Goal: Task Accomplishment & Management: Complete application form

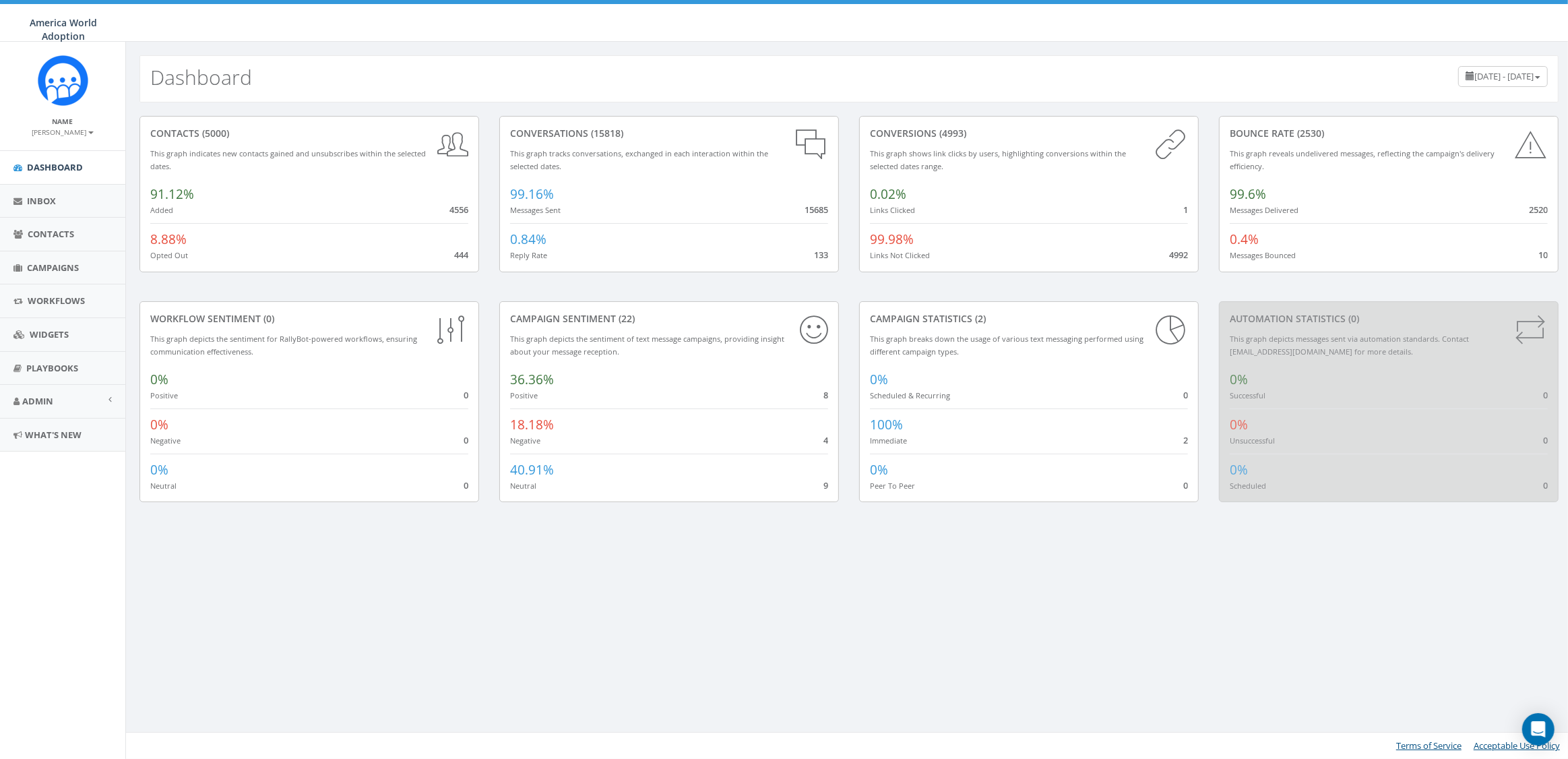
click at [342, 541] on div "Dashboard May 29, 2025 - August 27, 2025 contacts (5000) This graph indicates n…" at bounding box center [848, 399] width 1447 height 716
click at [43, 260] on link "Campaigns" at bounding box center [62, 268] width 125 height 33
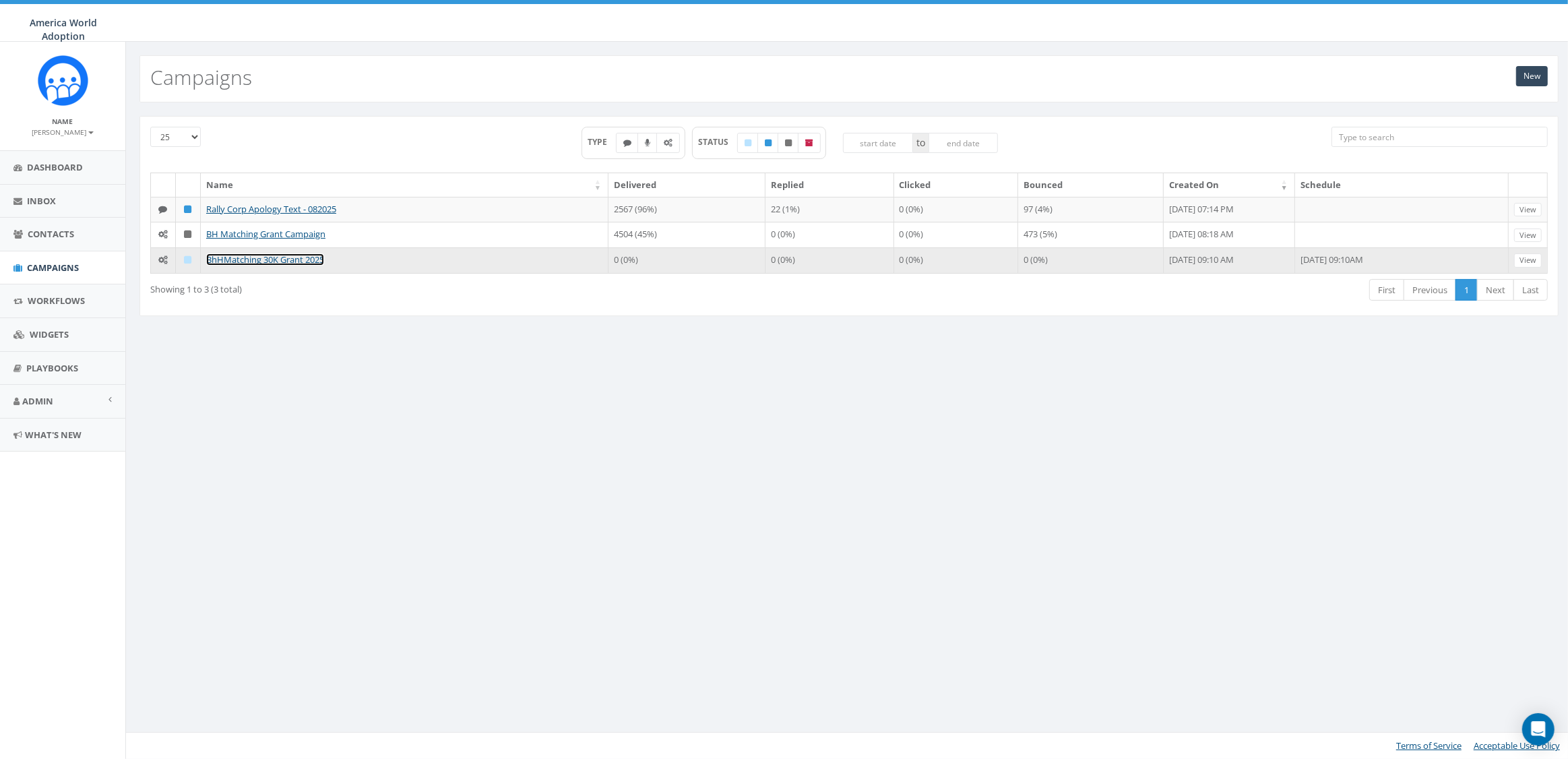
click at [233, 258] on link "BhHMatching 30K Grant 2025" at bounding box center [266, 259] width 118 height 13
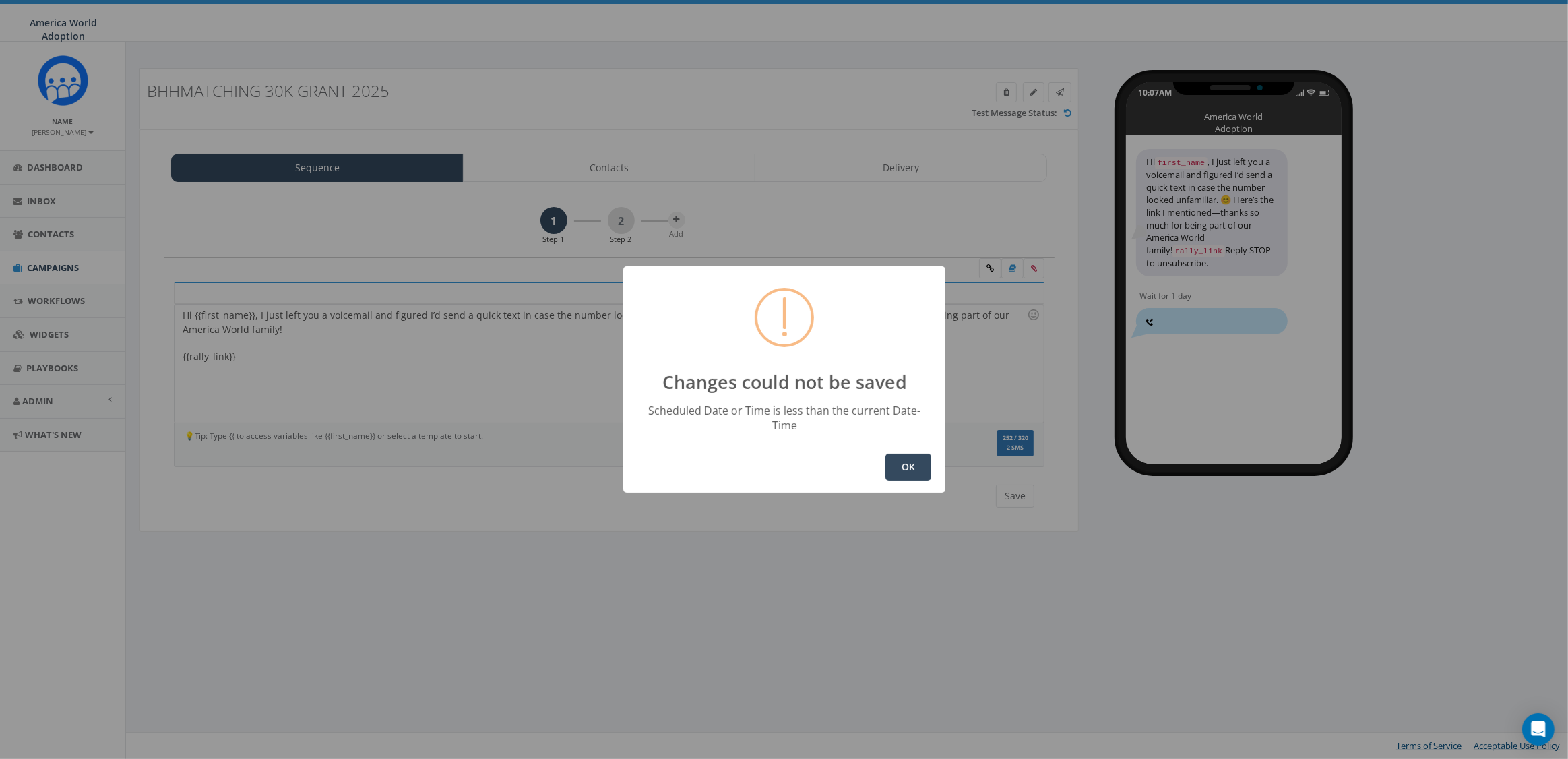
click at [913, 454] on button "OK" at bounding box center [908, 467] width 46 height 27
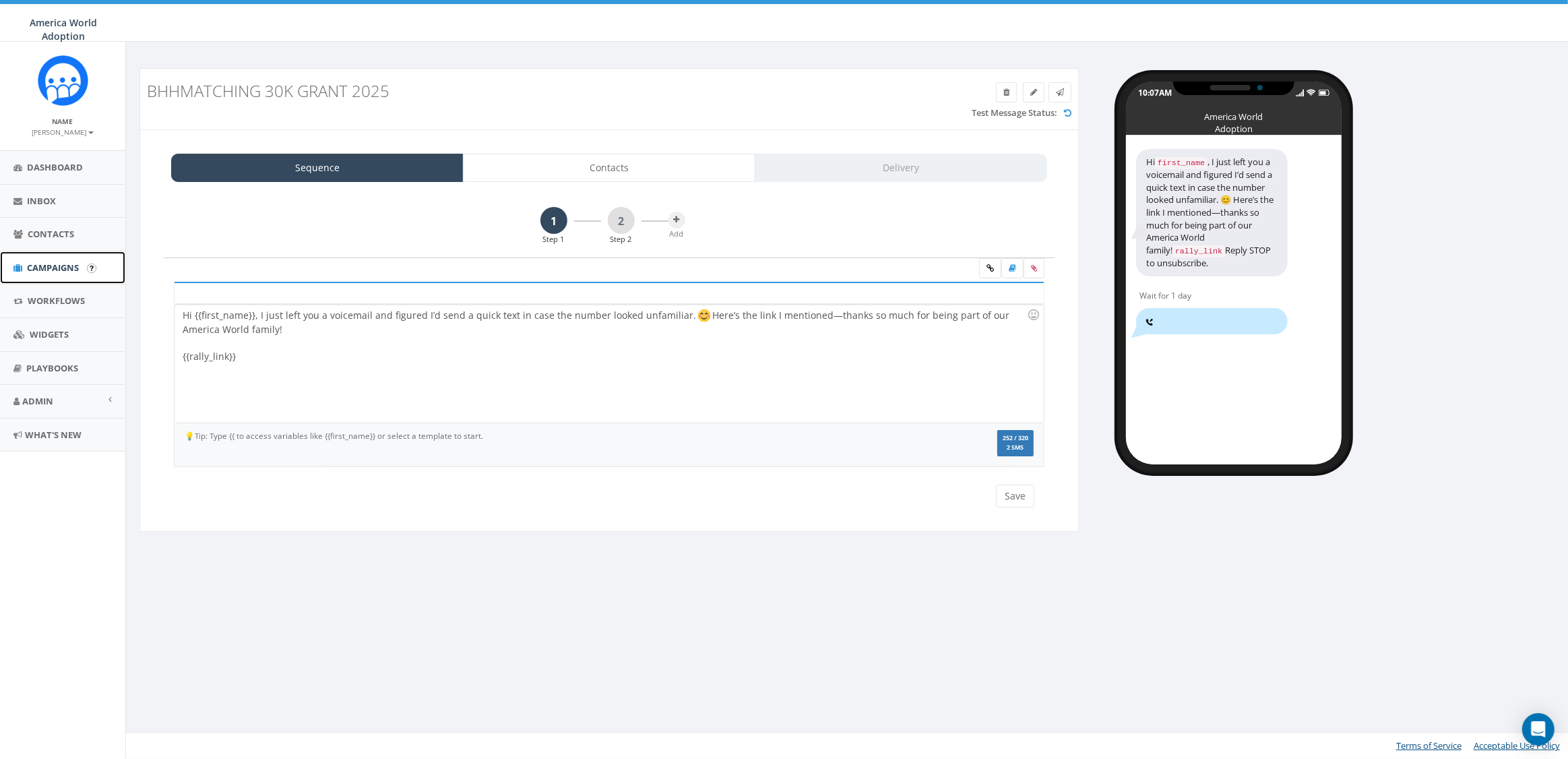
click at [68, 264] on span "Campaigns" at bounding box center [53, 268] width 52 height 13
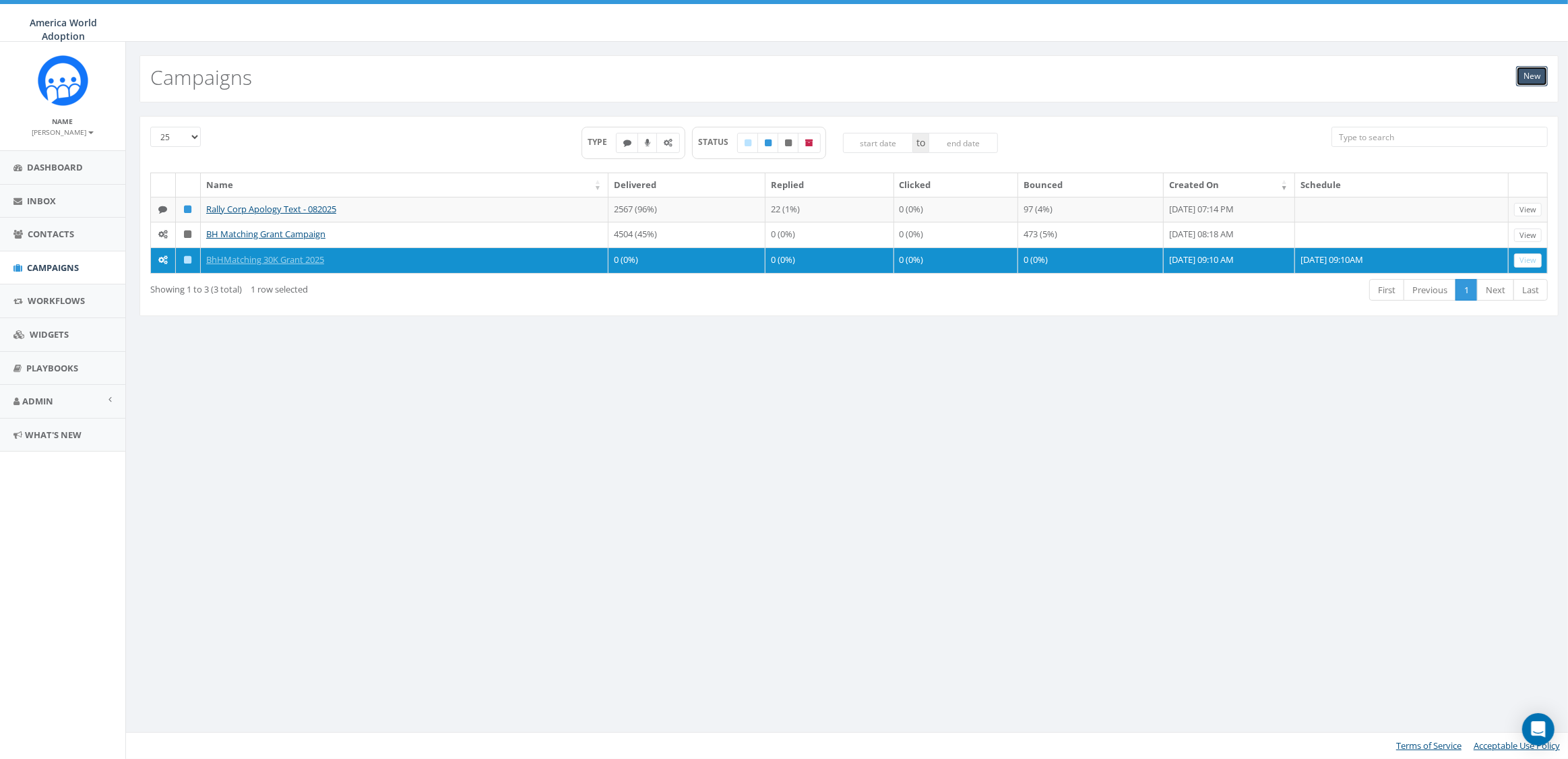
click at [1537, 71] on link "New" at bounding box center [1532, 76] width 32 height 20
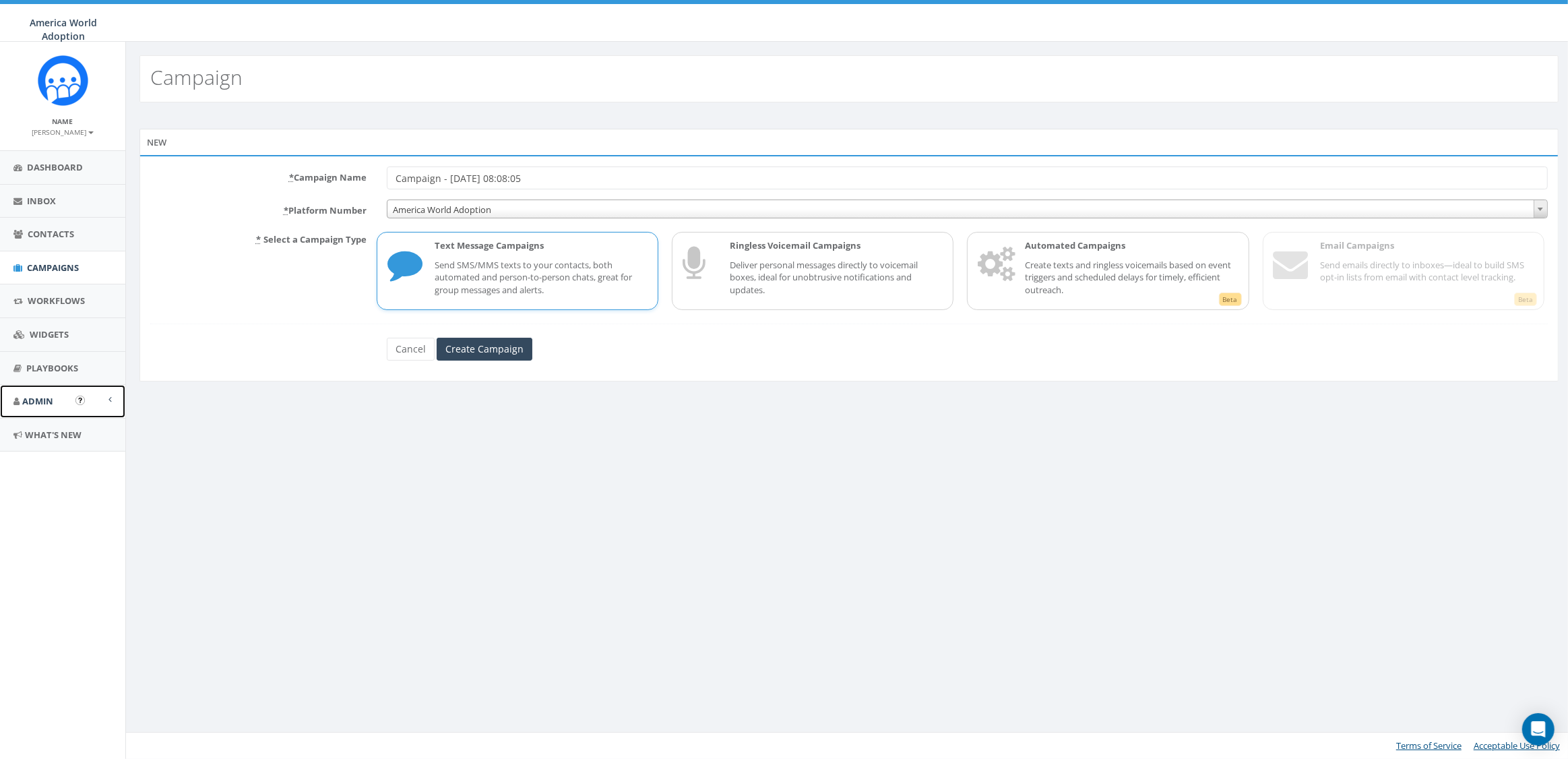
click at [46, 408] on link "Admin" at bounding box center [62, 401] width 125 height 33
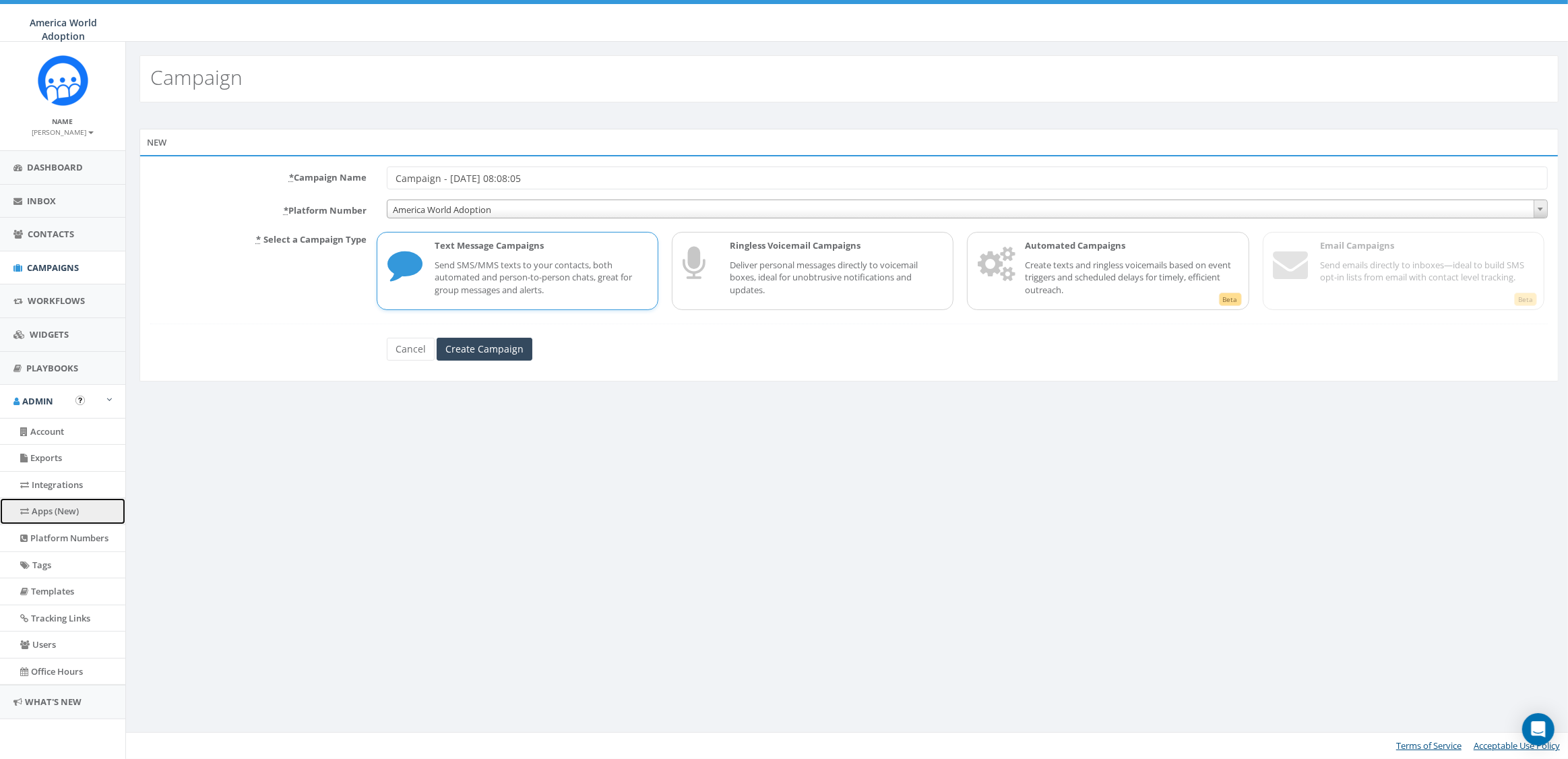
click at [58, 516] on link "Apps (New)" at bounding box center [62, 511] width 125 height 26
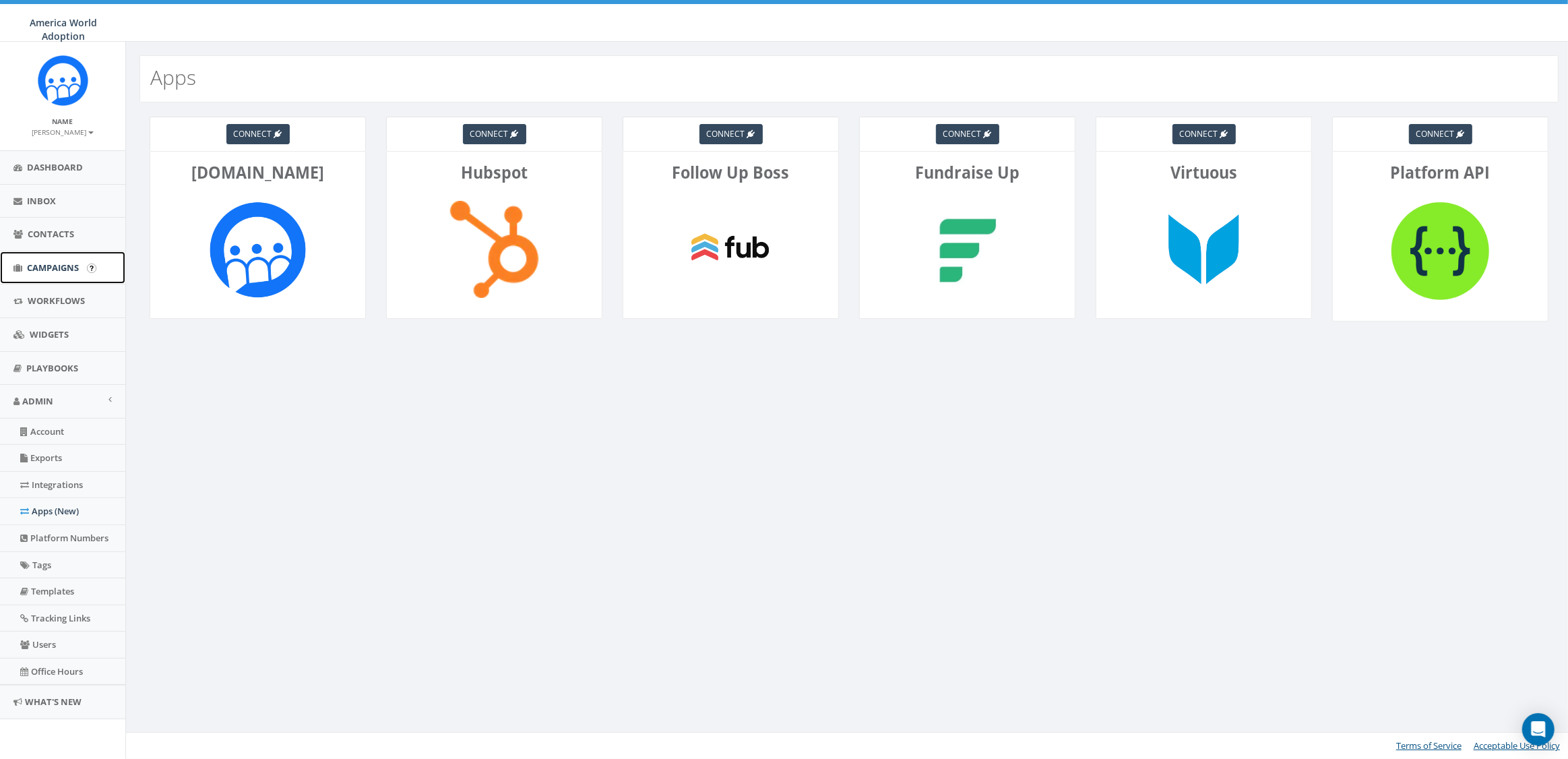
click at [71, 269] on span "Campaigns" at bounding box center [53, 268] width 52 height 13
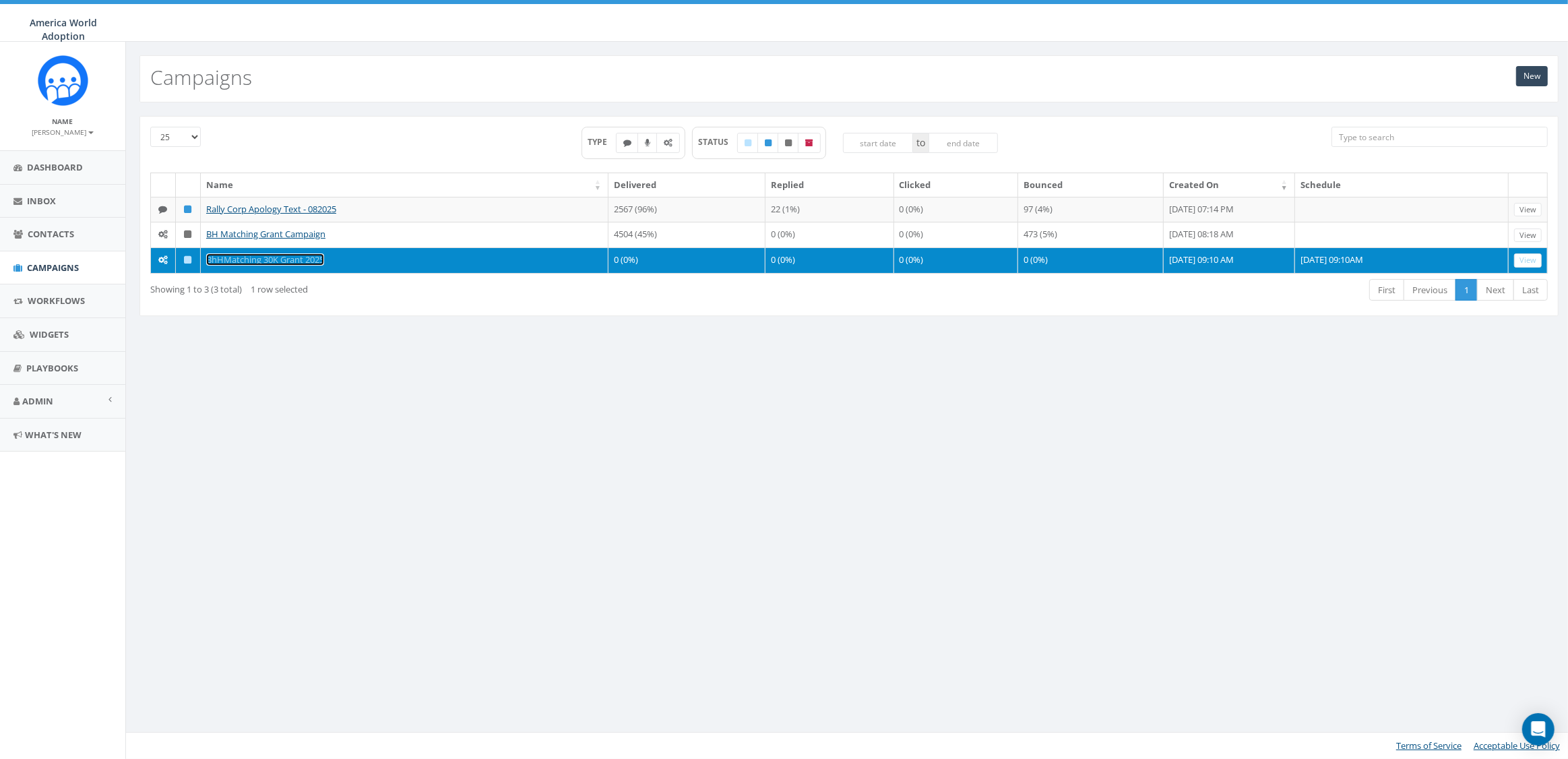
click at [291, 259] on link "BhHMatching 30K Grant 2025" at bounding box center [266, 259] width 118 height 13
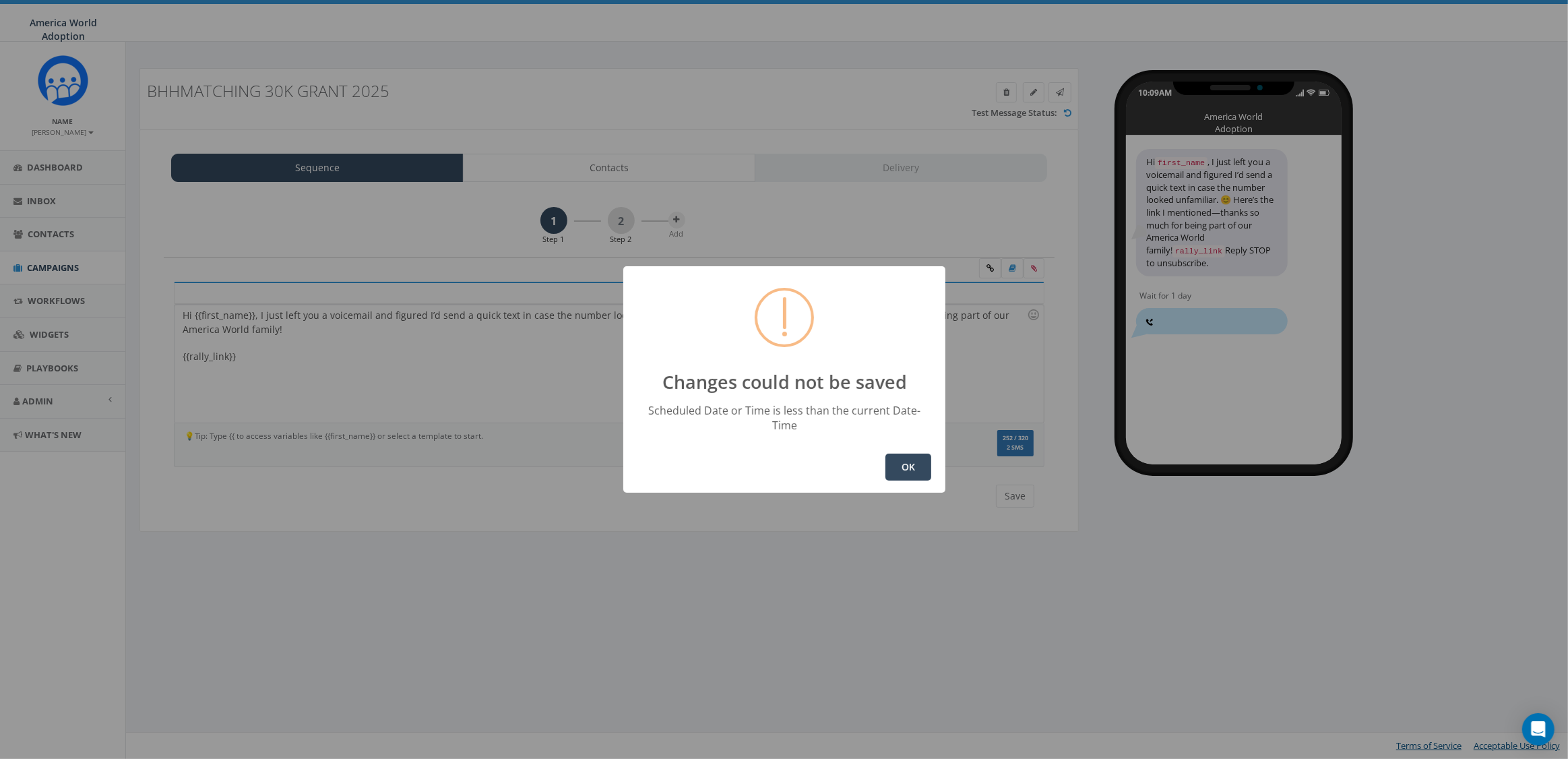
click at [907, 456] on button "OK" at bounding box center [908, 467] width 46 height 27
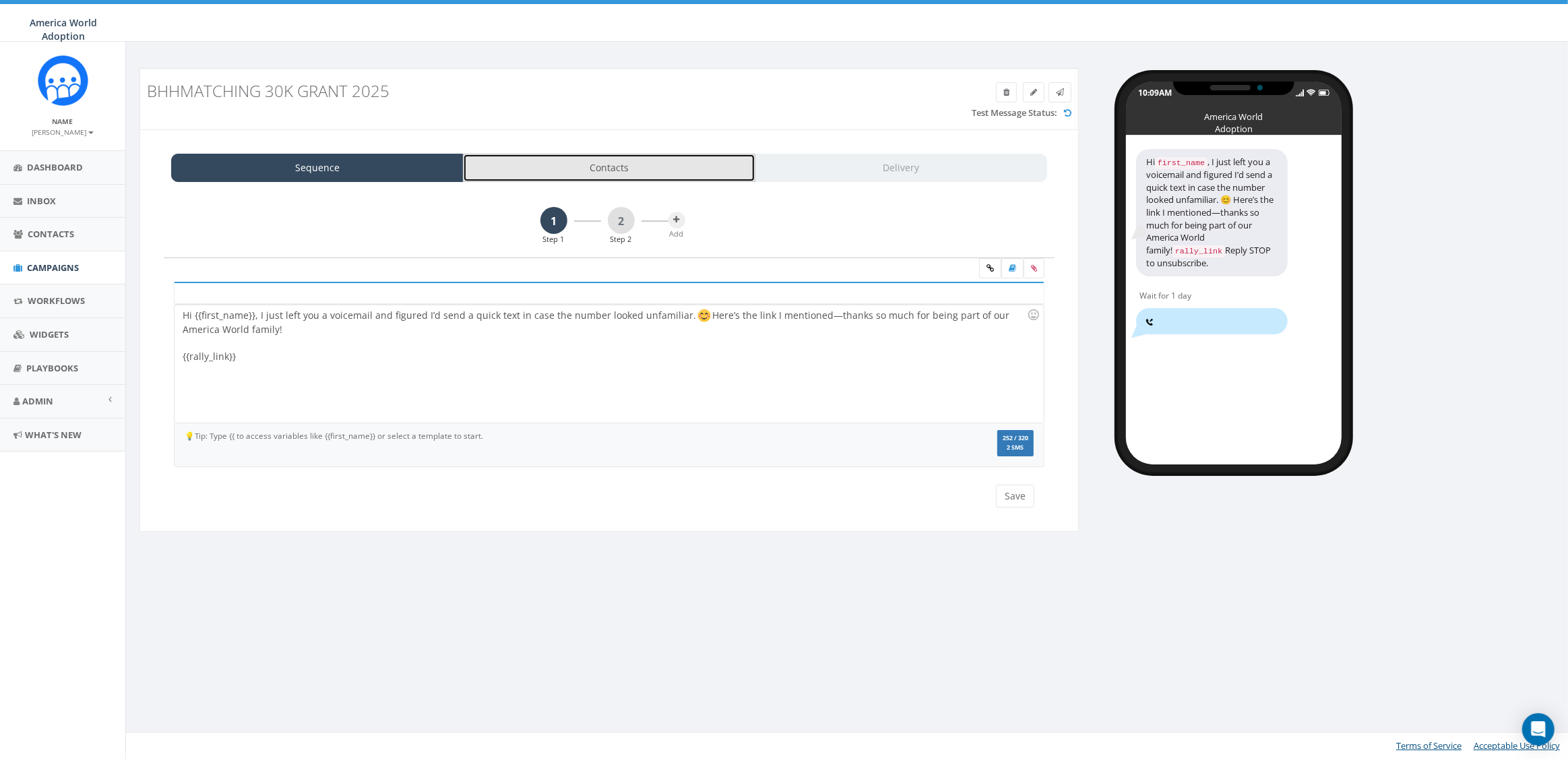
click at [578, 162] on link "Contacts" at bounding box center [609, 167] width 293 height 28
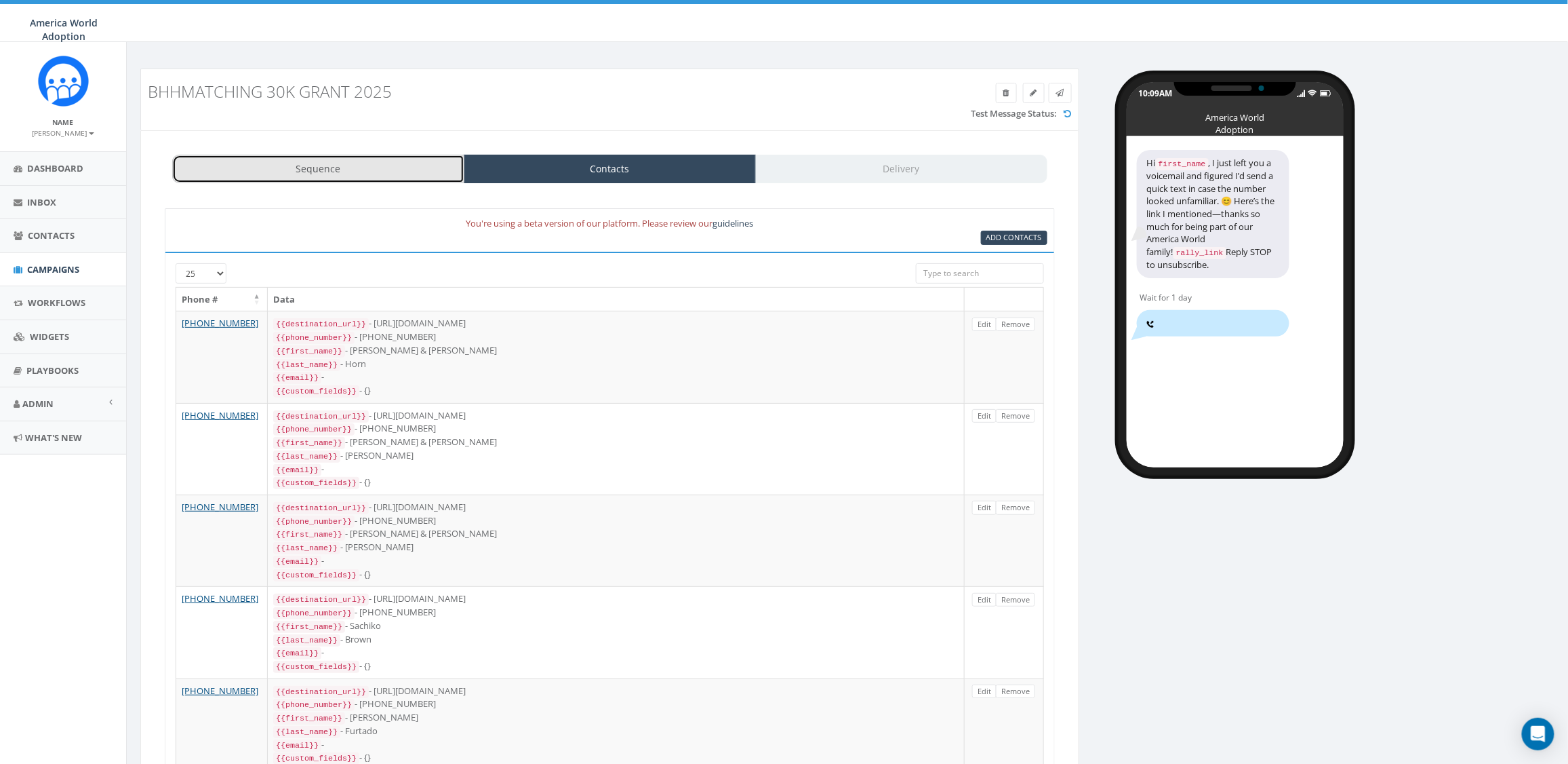
click at [324, 163] on link "Sequence" at bounding box center [319, 168] width 293 height 28
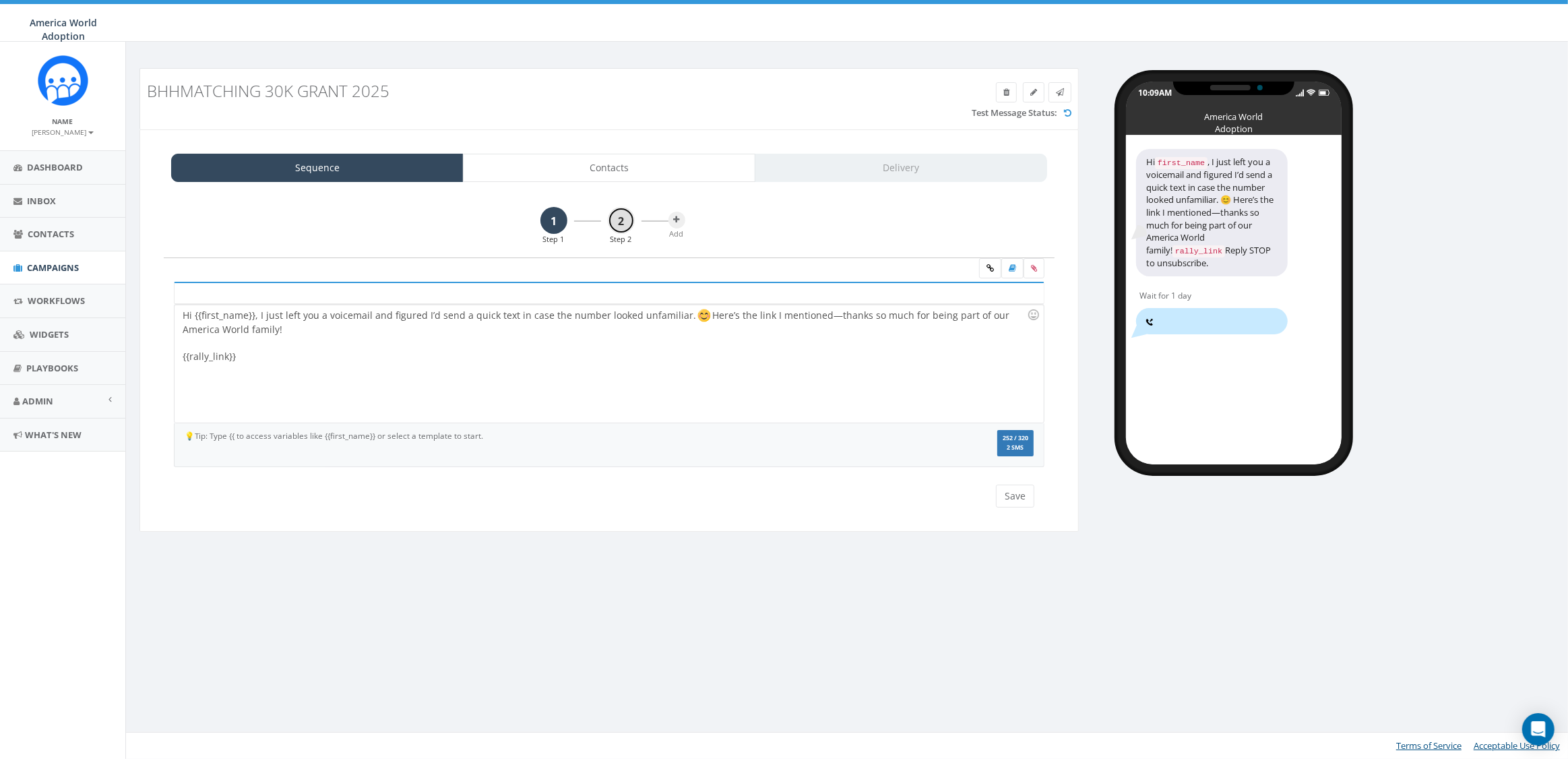
click at [629, 223] on link "2" at bounding box center [622, 220] width 27 height 27
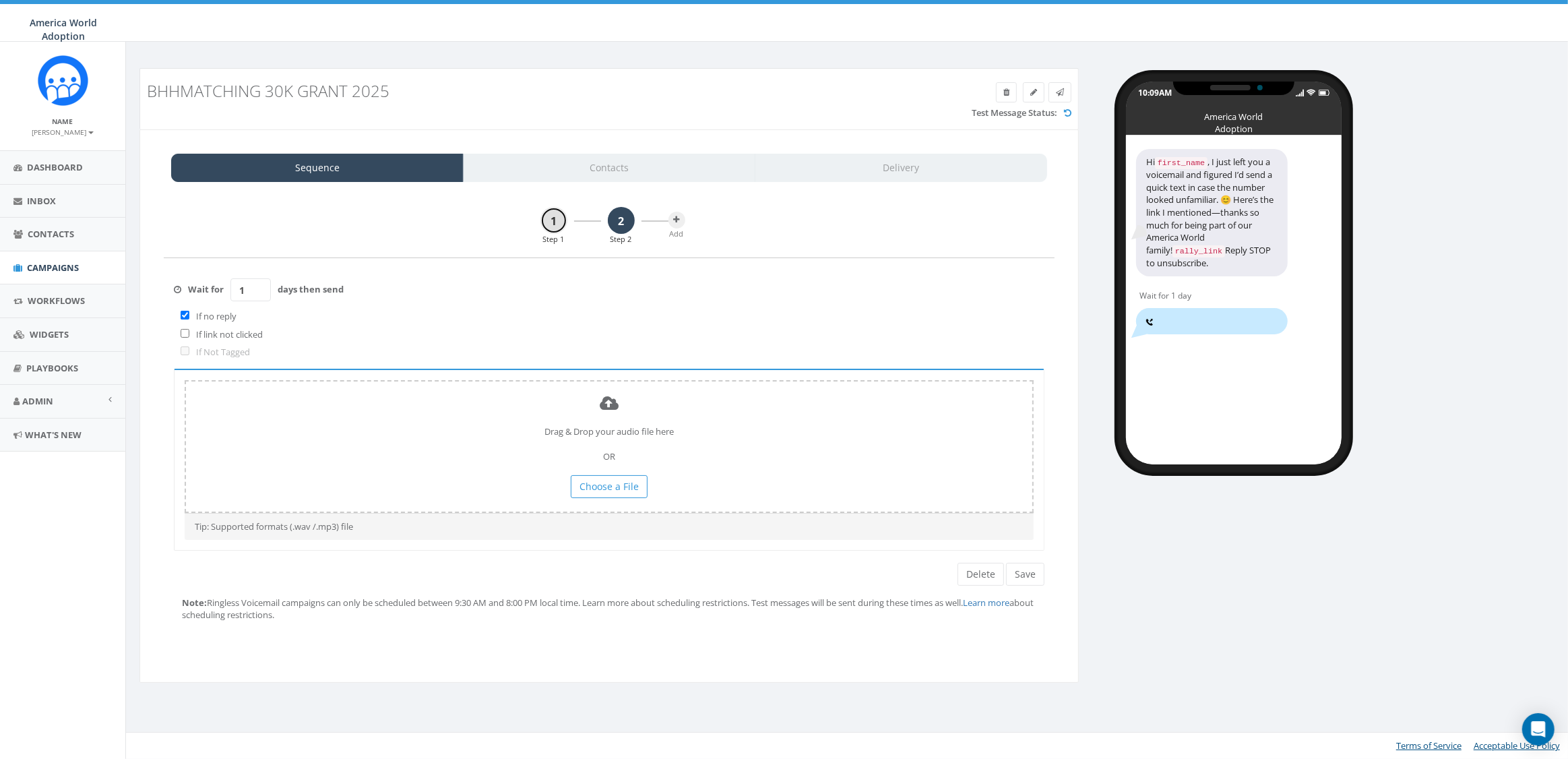
click at [553, 217] on link "1" at bounding box center [554, 220] width 27 height 27
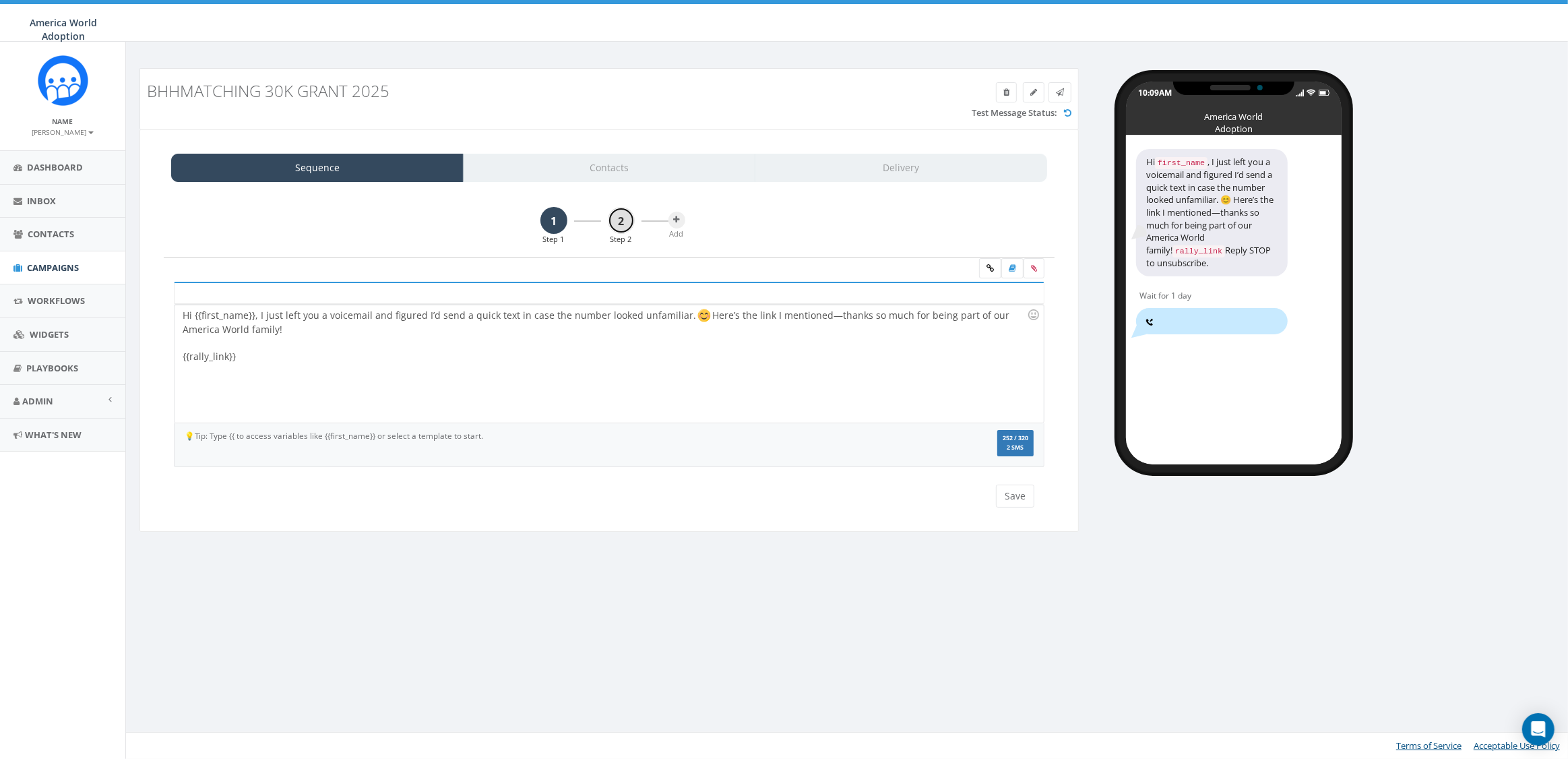
click at [624, 215] on link "2" at bounding box center [622, 220] width 27 height 27
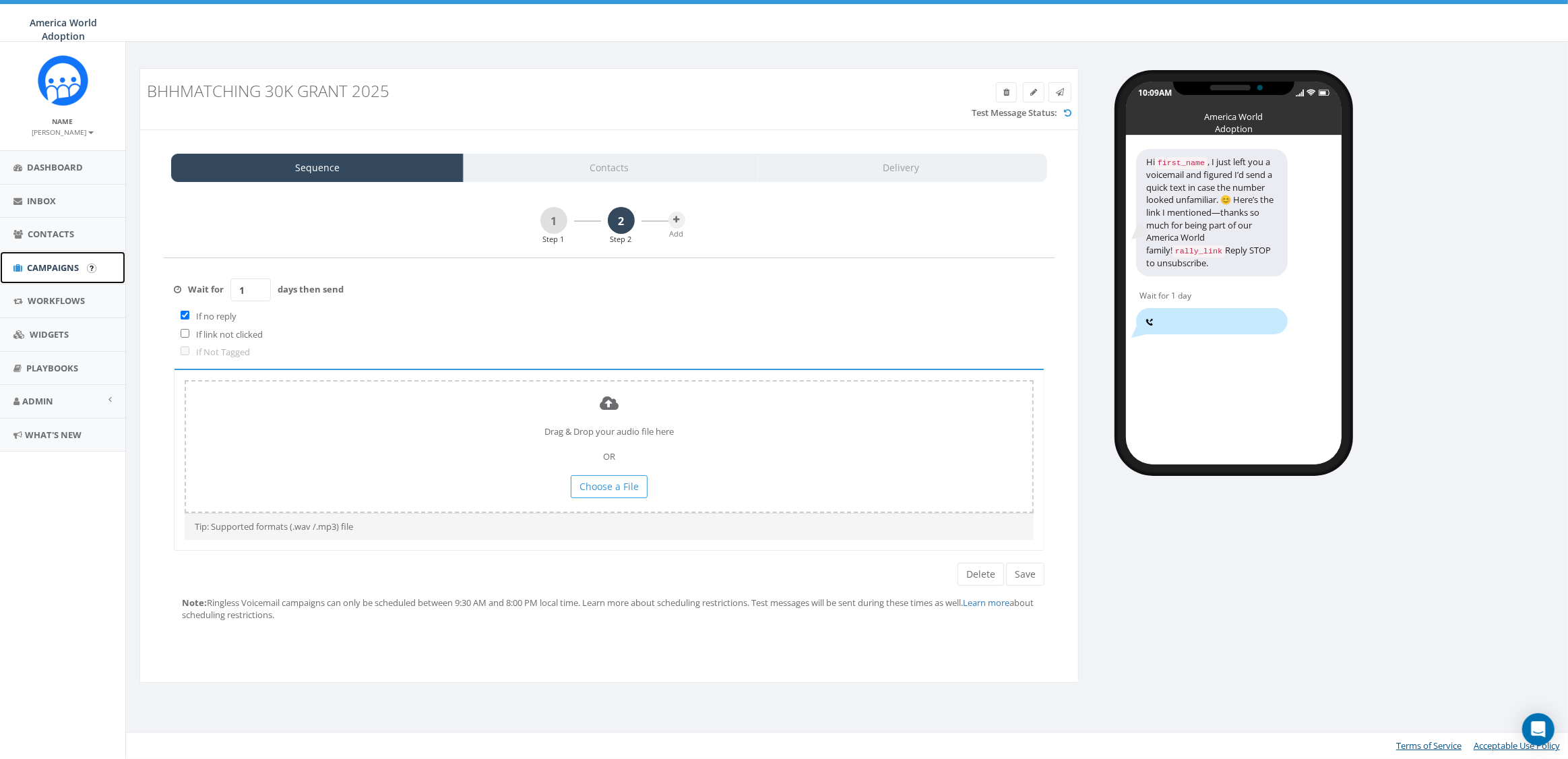
click at [48, 260] on link "Campaigns" at bounding box center [62, 268] width 125 height 33
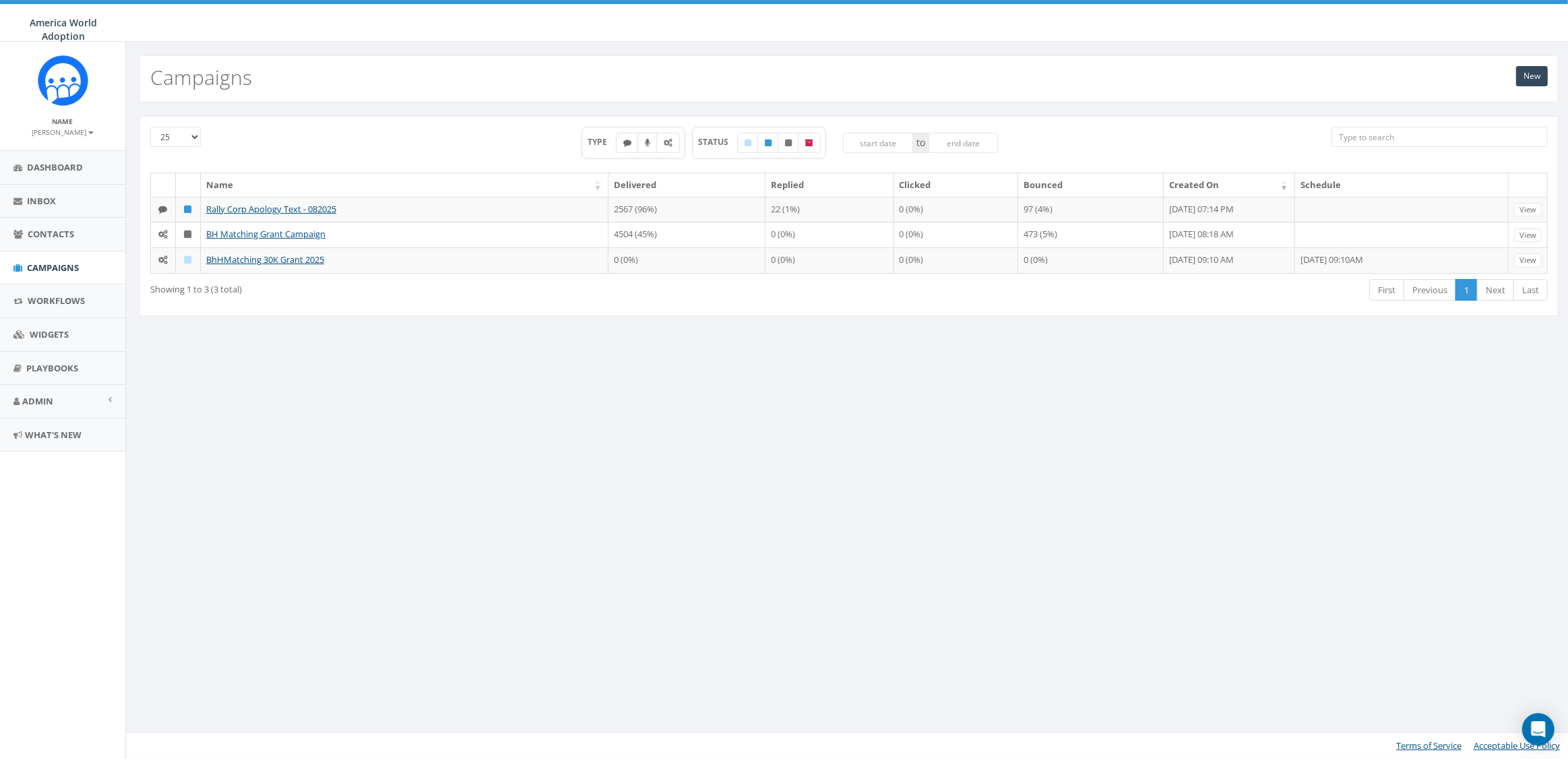
click at [593, 388] on div "New Campaigns 25 50 100 TYPE STATUS to Name Delivered Replied Clicked Bounced C…" at bounding box center [848, 399] width 1447 height 716
click at [1552, 80] on div "New Campaigns" at bounding box center [849, 79] width 1420 height 47
click at [1525, 79] on link "New" at bounding box center [1532, 76] width 32 height 20
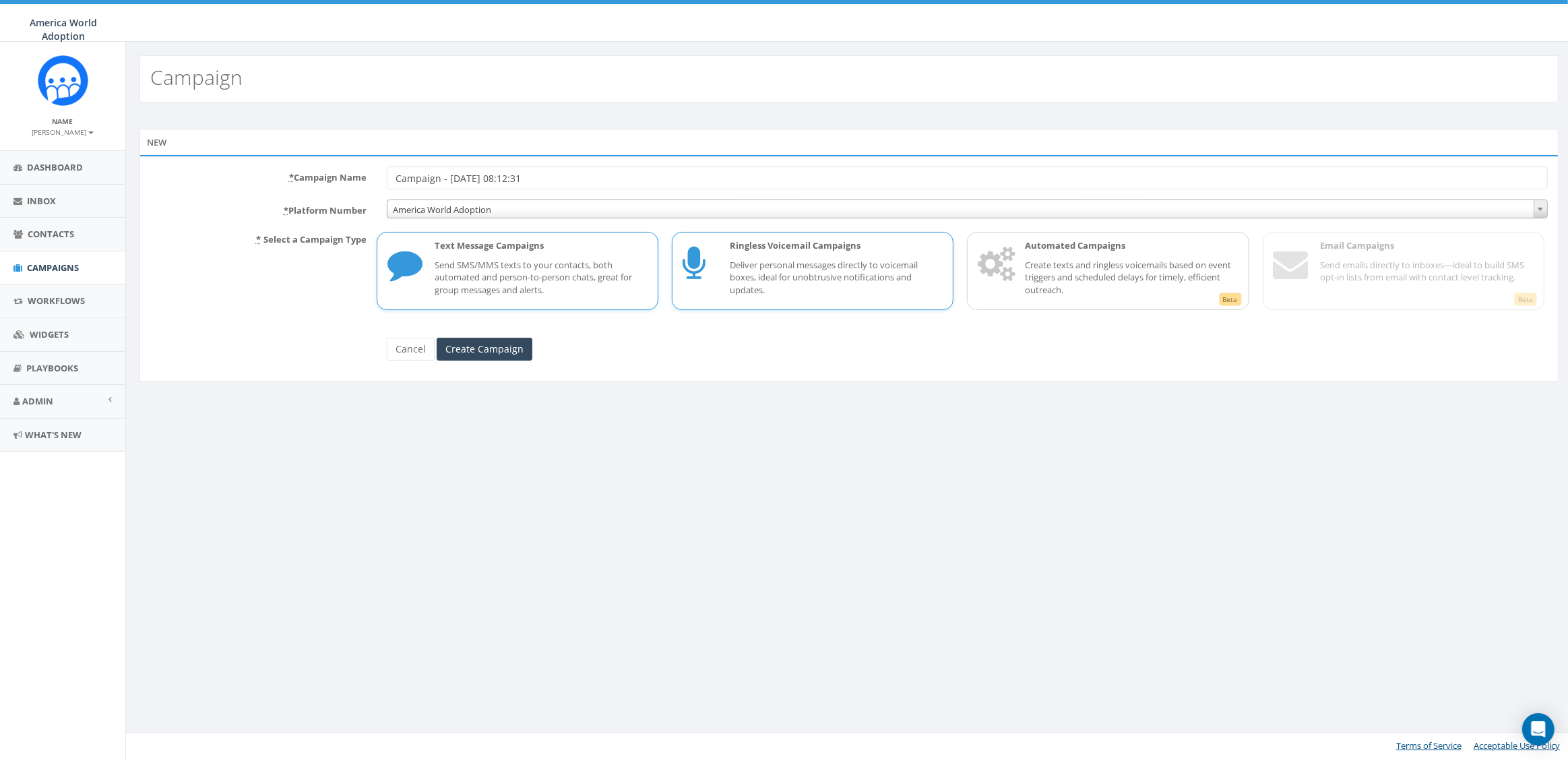
click at [746, 272] on p "Deliver personal messages directly to voicemail boxes, ideal for unobtrusive no…" at bounding box center [837, 277] width 213 height 38
click at [554, 278] on p "Send SMS/MMS texts to your contacts, both automated and person-to-person chats,…" at bounding box center [541, 277] width 213 height 38
click at [502, 281] on p "Send SMS/MMS texts to your contacts, both automated and person-to-person chats,…" at bounding box center [541, 277] width 213 height 38
click at [1040, 256] on div "Automated Campaigns Create texts and ringless voicemails based on event trigger…" at bounding box center [1125, 270] width 227 height 63
click at [613, 264] on p "Send SMS/MMS texts to your contacts, both automated and person-to-person chats,…" at bounding box center [541, 277] width 213 height 38
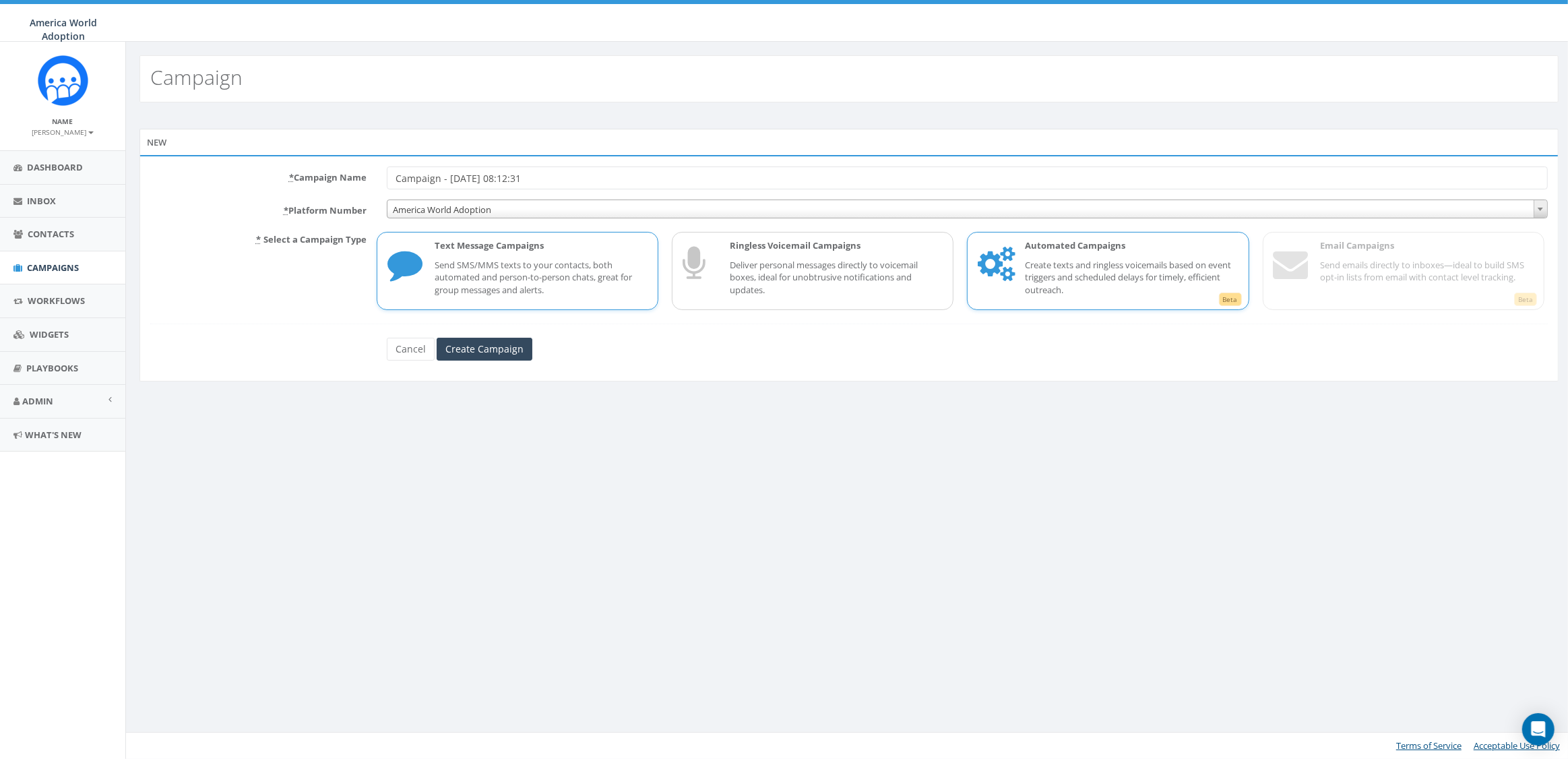
click at [1136, 261] on p "Create texts and ringless voicemails based on event triggers and scheduled dela…" at bounding box center [1132, 277] width 213 height 38
click at [953, 271] on div "Ringless Voicemail Campaigns Deliver personal messages directly to voicemail bo…" at bounding box center [813, 270] width 281 height 79
click at [583, 260] on p "Send SMS/MMS texts to your contacts, both automated and person-to-person chats,…" at bounding box center [541, 277] width 213 height 38
click at [1069, 248] on p "Automated Campaigns" at bounding box center [1132, 245] width 213 height 13
click at [1048, 257] on div "Automated Campaigns Create texts and ringless voicemails based on event trigger…" at bounding box center [1125, 270] width 227 height 63
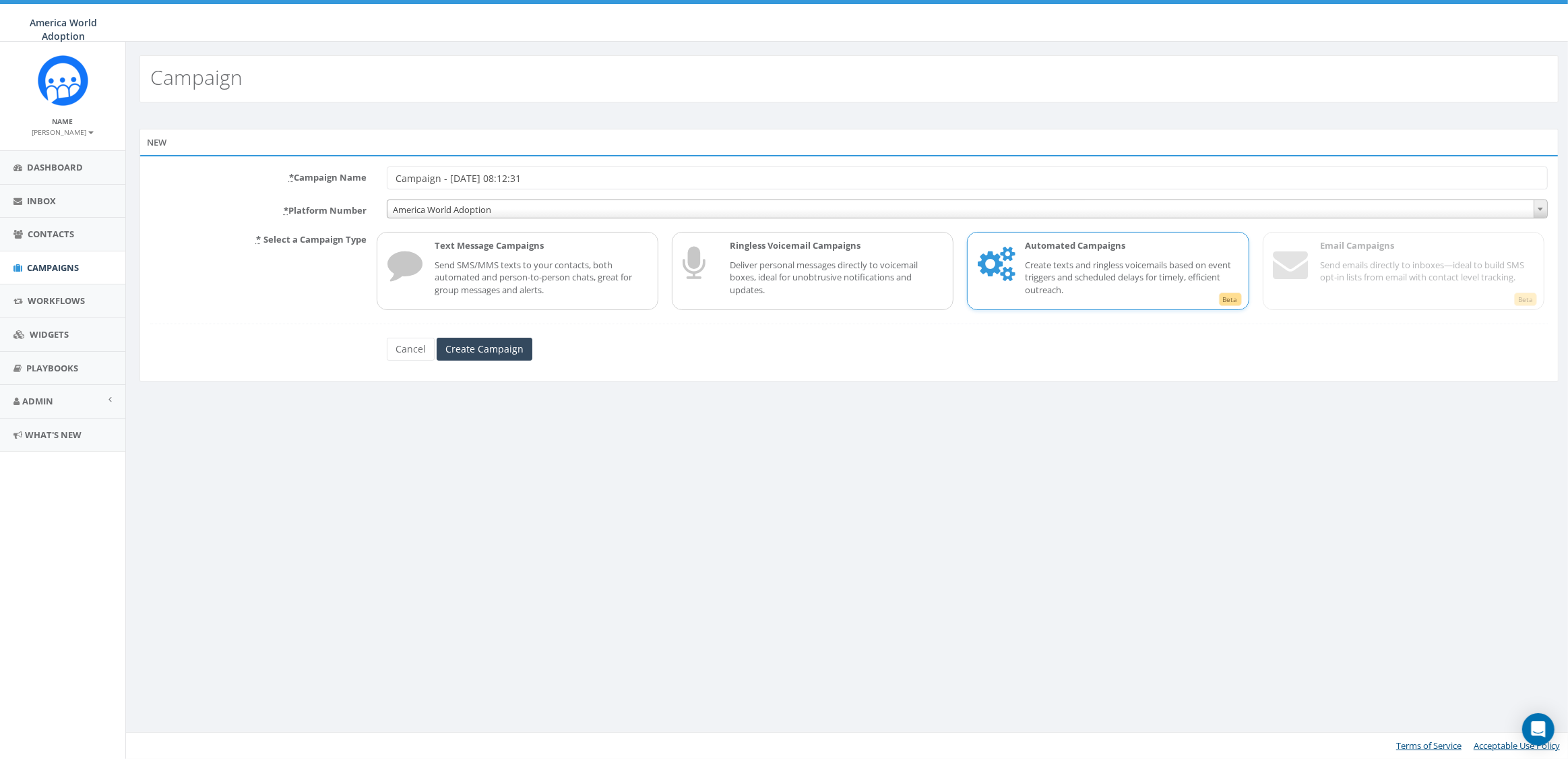
click at [67, 129] on small "James Martin" at bounding box center [62, 132] width 61 height 10
click at [63, 167] on link "Sign Out" at bounding box center [68, 169] width 107 height 16
